Goal: Task Accomplishment & Management: Complete application form

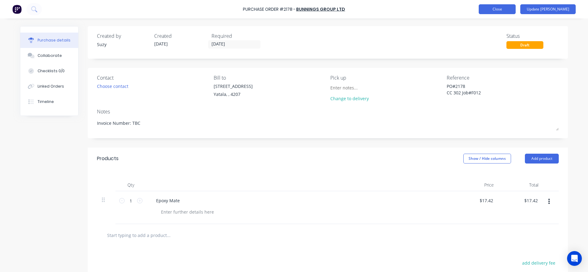
click at [511, 10] on button "Close" at bounding box center [497, 9] width 37 height 10
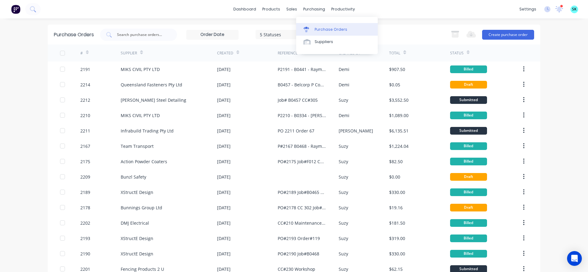
click at [321, 32] on div "Purchase Orders" at bounding box center [331, 30] width 33 height 6
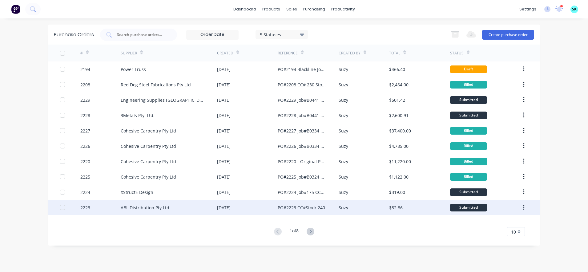
click at [352, 209] on div "Suzy" at bounding box center [364, 207] width 51 height 15
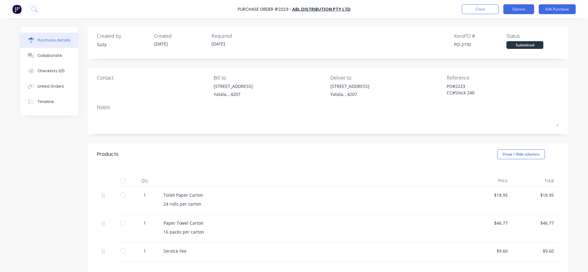
click at [527, 8] on button "Options" at bounding box center [518, 9] width 31 height 10
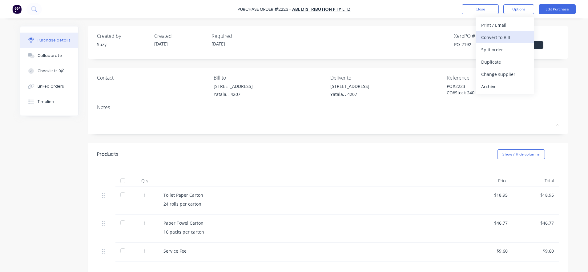
click at [512, 39] on div "Convert to Bill" at bounding box center [504, 37] width 47 height 9
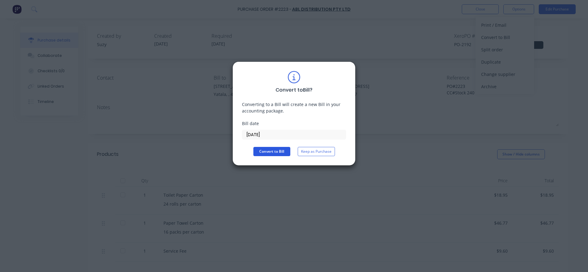
click at [270, 150] on button "Convert to Bill" at bounding box center [271, 151] width 37 height 9
type textarea "x"
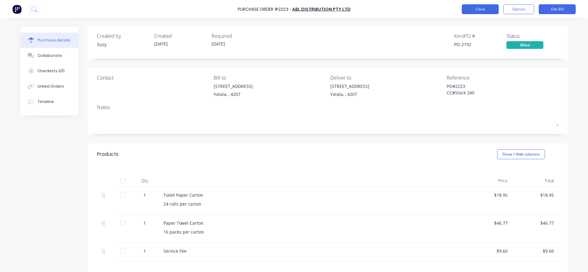
click at [473, 6] on button "Close" at bounding box center [480, 9] width 37 height 10
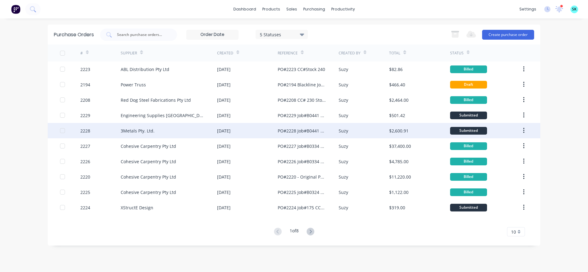
click at [396, 134] on div "$2,600.91" at bounding box center [398, 131] width 19 height 6
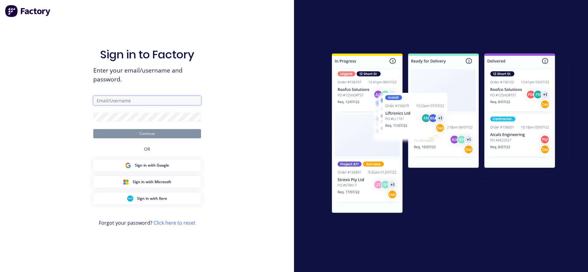
click at [104, 97] on input "text" at bounding box center [147, 100] width 108 height 9
type input "[EMAIL_ADDRESS][DOMAIN_NAME]"
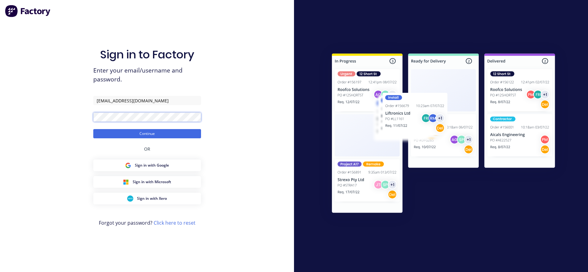
click at [93, 129] on button "Continue" at bounding box center [147, 133] width 108 height 9
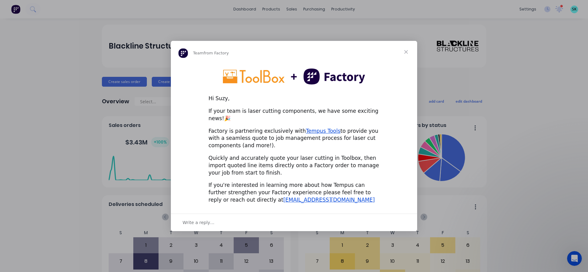
click at [249, 218] on div "Write a reply…" at bounding box center [294, 223] width 246 height 18
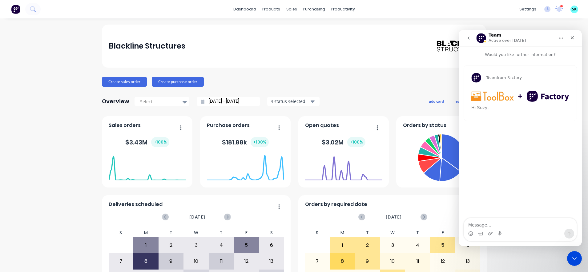
click at [481, 223] on textarea "Message…" at bounding box center [520, 224] width 113 height 10
type textarea "No I need to edit PO template to remove the xero number. Not tool box."
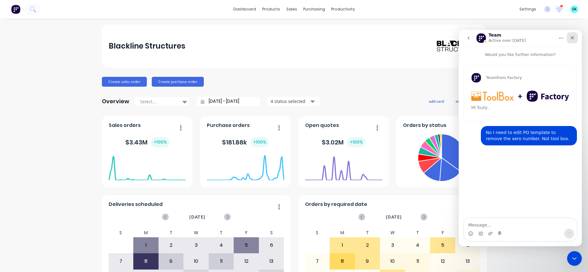
click at [573, 38] on icon "Close" at bounding box center [572, 37] width 5 height 5
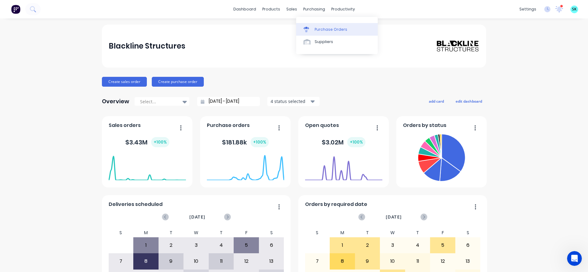
click at [322, 33] on link "Purchase Orders" at bounding box center [337, 29] width 82 height 12
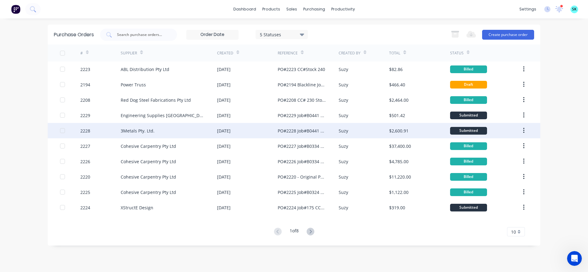
click at [274, 134] on div "[DATE]" at bounding box center [247, 130] width 61 height 15
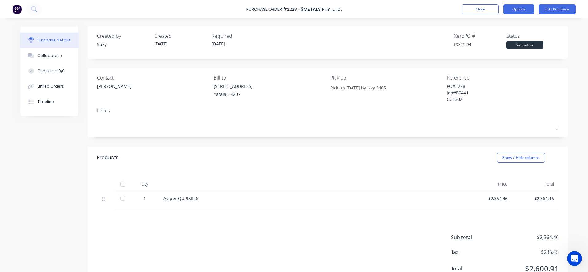
click at [520, 6] on button "Options" at bounding box center [518, 9] width 31 height 10
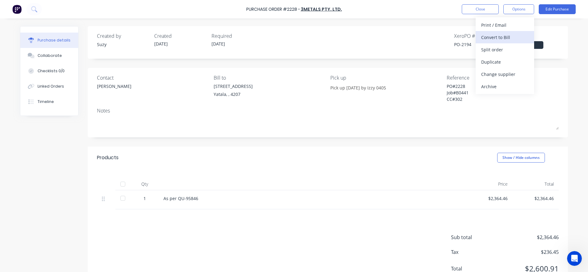
click at [512, 36] on div "Convert to Bill" at bounding box center [504, 37] width 47 height 9
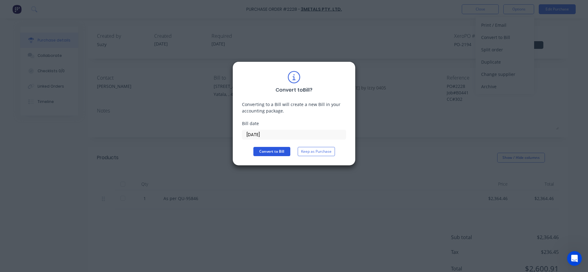
click at [268, 154] on button "Convert to Bill" at bounding box center [271, 151] width 37 height 9
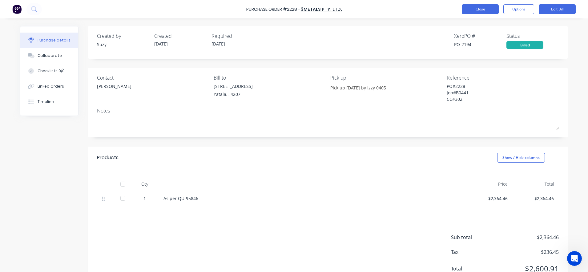
click at [490, 12] on button "Close" at bounding box center [480, 9] width 37 height 10
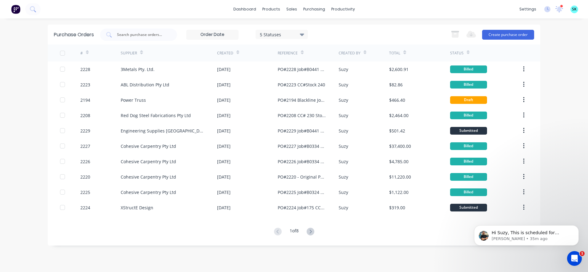
scroll to position [3, 0]
click at [309, 8] on div "purchasing" at bounding box center [314, 9] width 28 height 9
click at [309, 26] on link "Purchase Orders" at bounding box center [340, 29] width 82 height 12
click at [565, 203] on div "Hi Suzy, This is scheduled for release next week :) At which point you'll be ab…" at bounding box center [526, 207] width 113 height 77
click at [578, 225] on button "Dismiss notification" at bounding box center [577, 227] width 8 height 8
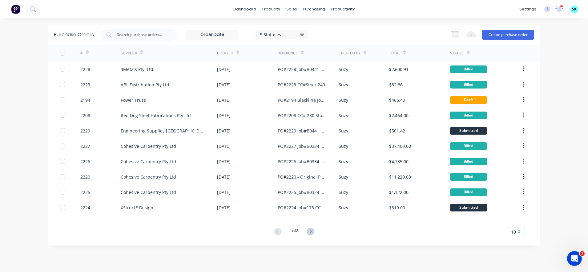
click at [520, 230] on div "10" at bounding box center [516, 231] width 18 height 9
click at [516, 225] on div "35" at bounding box center [515, 221] width 17 height 11
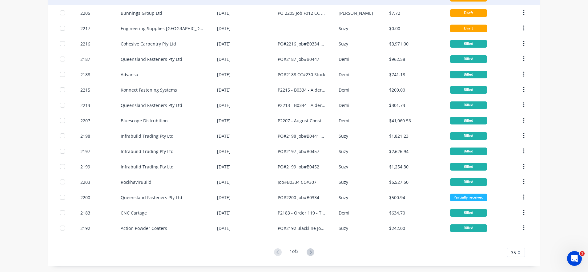
scroll to position [364, 0]
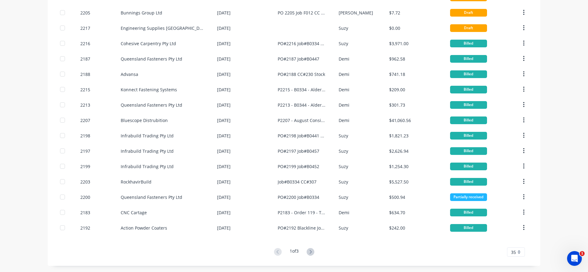
click at [308, 256] on button at bounding box center [310, 252] width 11 height 9
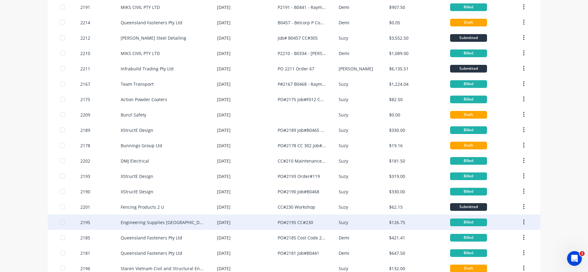
scroll to position [0, 0]
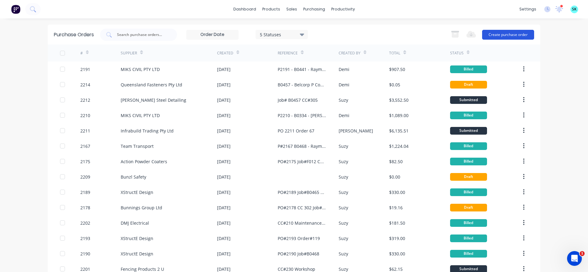
click at [503, 37] on button "Create purchase order" at bounding box center [508, 35] width 52 height 10
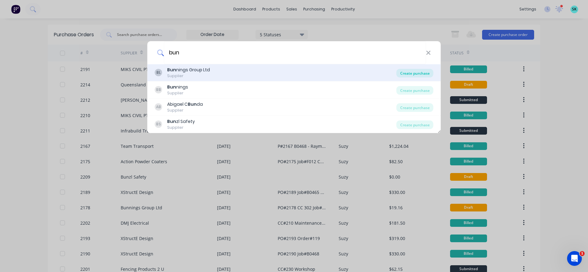
type input "bun"
click at [404, 73] on div "Create purchase" at bounding box center [414, 73] width 37 height 9
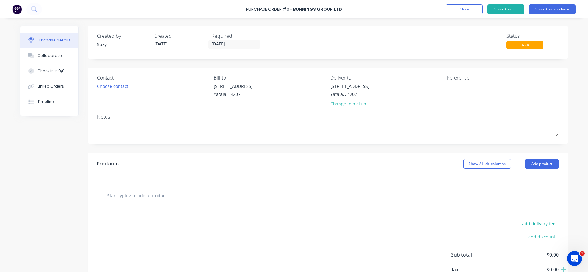
click at [126, 197] on input "text" at bounding box center [168, 196] width 123 height 12
click at [147, 198] on input "text" at bounding box center [168, 196] width 123 height 12
paste input "190 x 45mm Outdoor Framing H3 Treated Pine 6.0m"
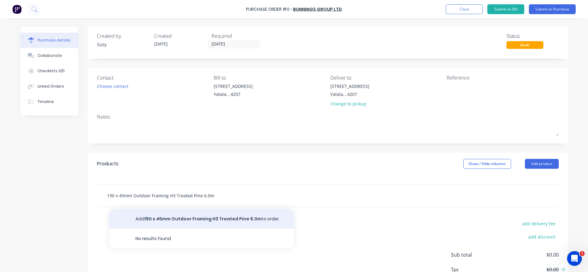
type input "190 x 45mm Outdoor Framing H3 Treated Pine 6.0m"
click at [160, 218] on button "Add 190 x 45mm Outdoor Framing H3 Treated Pine 6.0m to order" at bounding box center [201, 219] width 185 height 20
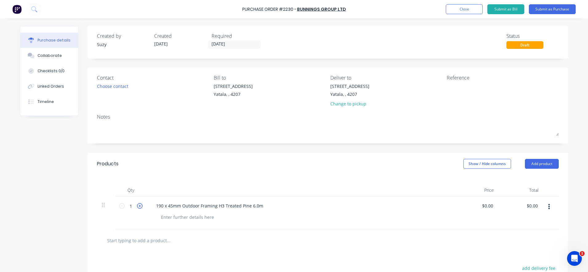
click at [137, 207] on icon at bounding box center [140, 206] width 6 height 6
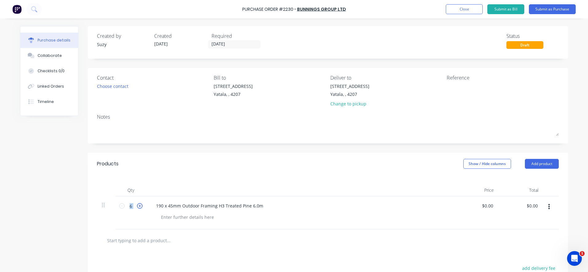
click at [137, 207] on icon at bounding box center [140, 206] width 6 height 6
type input "9"
click at [485, 206] on input "0.0000" at bounding box center [487, 206] width 14 height 9
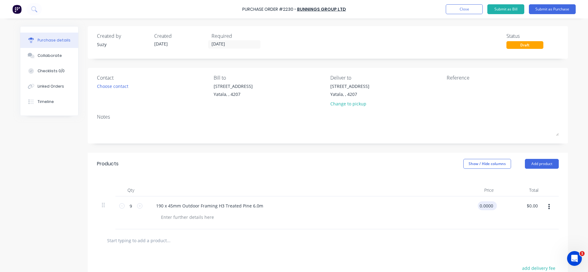
drag, startPoint x: 491, startPoint y: 206, endPoint x: 476, endPoint y: 206, distance: 15.1
click at [478, 206] on input "0.0000" at bounding box center [486, 206] width 17 height 9
type input "$93.00"
type input "$837.00"
click at [467, 244] on div at bounding box center [328, 241] width 452 height 12
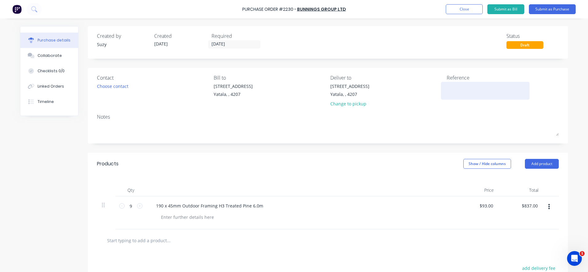
click at [467, 97] on div at bounding box center [485, 90] width 77 height 15
click at [466, 90] on textarea at bounding box center [485, 90] width 77 height 14
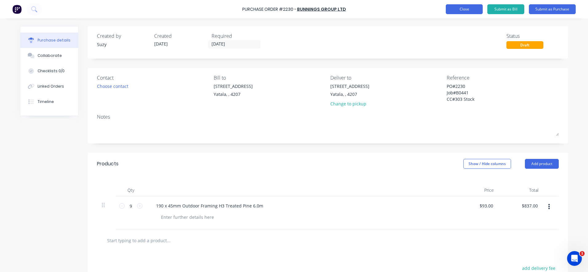
type textarea "PO#2230 Job#B0441 CC#303 Stock"
click at [457, 10] on button "Close" at bounding box center [464, 9] width 37 height 10
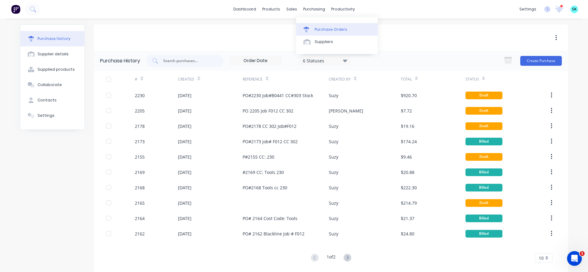
click at [310, 27] on div at bounding box center [308, 30] width 9 height 6
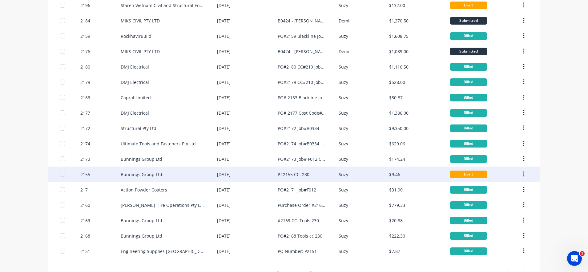
scroll to position [364, 0]
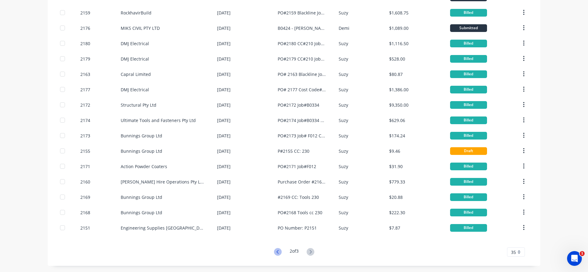
click at [277, 253] on icon at bounding box center [278, 252] width 8 height 8
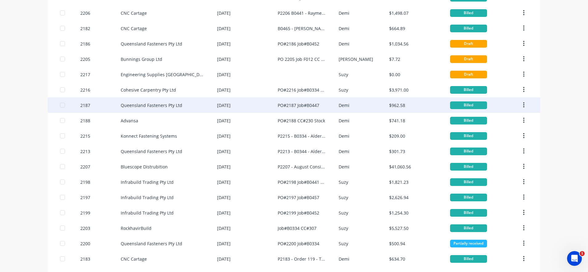
scroll to position [346, 0]
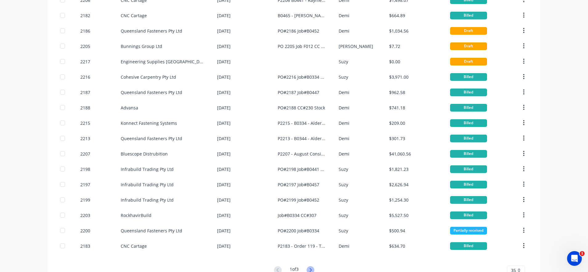
click at [310, 269] on icon at bounding box center [311, 271] width 8 height 8
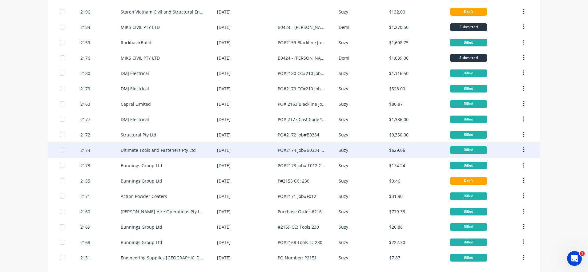
scroll to position [364, 0]
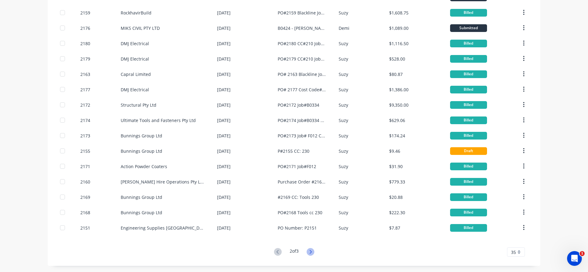
click at [308, 253] on icon at bounding box center [311, 252] width 8 height 8
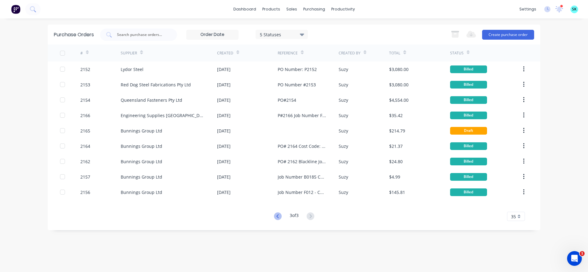
click at [274, 216] on icon at bounding box center [278, 217] width 8 height 8
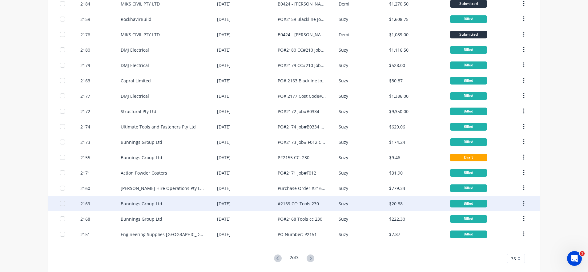
scroll to position [364, 0]
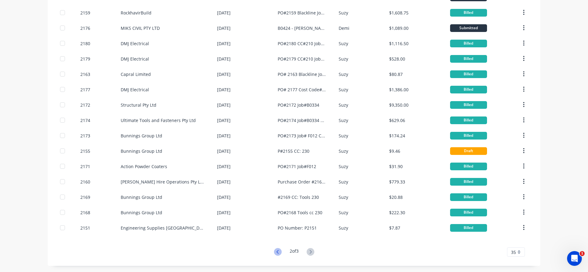
click at [274, 252] on icon at bounding box center [278, 252] width 8 height 8
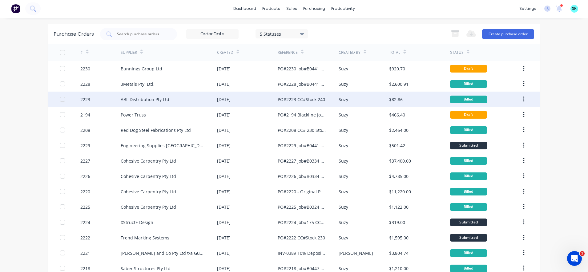
scroll to position [0, 0]
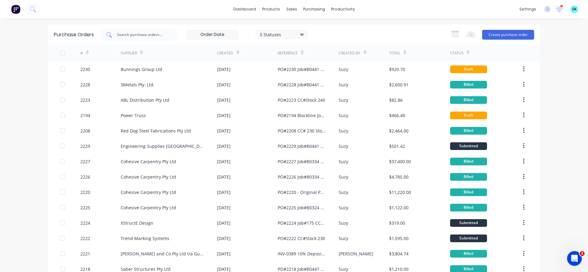
click at [144, 37] on input "text" at bounding box center [141, 35] width 51 height 6
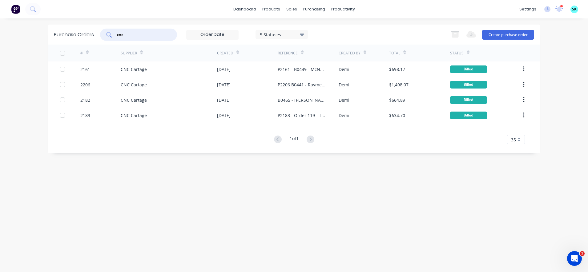
type input "cnc"
click at [310, 28] on icon at bounding box center [310, 28] width 6 height 2
click at [315, 28] on div at bounding box center [311, 30] width 9 height 6
click at [252, 11] on link "dashboard" at bounding box center [244, 9] width 29 height 9
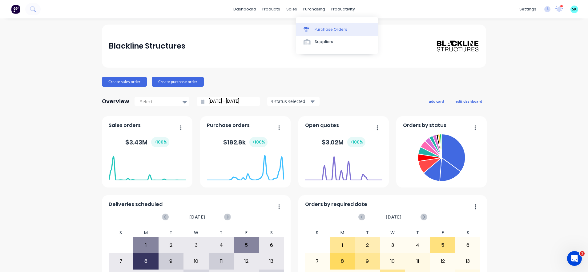
click at [317, 25] on link "Purchase Orders" at bounding box center [337, 29] width 82 height 12
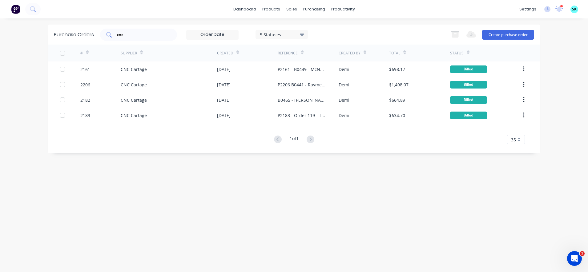
click at [164, 36] on input "cnc" at bounding box center [141, 35] width 51 height 6
type input "c"
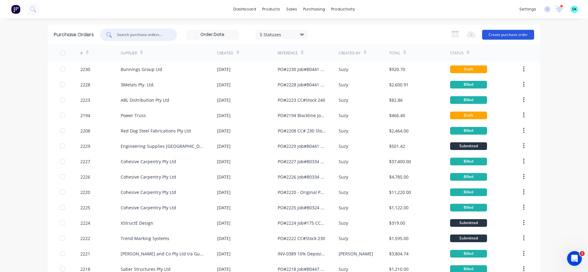
click at [493, 35] on button "Create purchase order" at bounding box center [508, 35] width 52 height 10
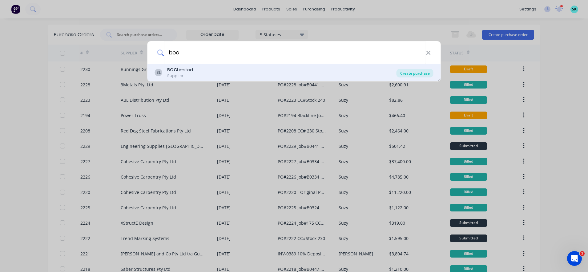
type input "boc"
click at [403, 75] on div "Create purchase" at bounding box center [414, 73] width 37 height 9
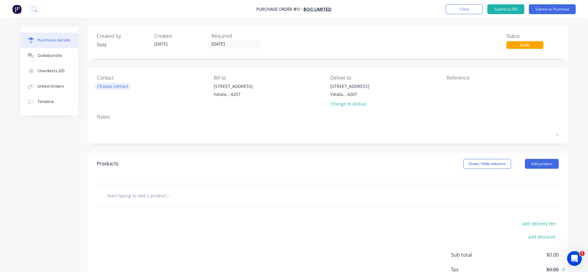
click at [110, 87] on div "Choose contact" at bounding box center [112, 86] width 31 height 6
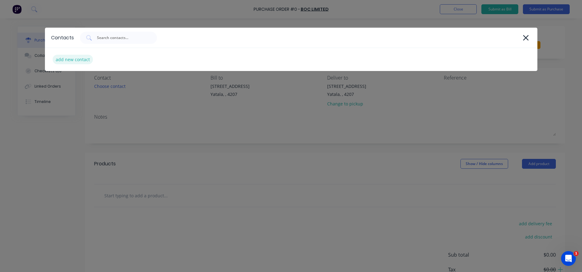
click at [72, 60] on div "add new contact" at bounding box center [73, 60] width 40 height 10
select select "AU"
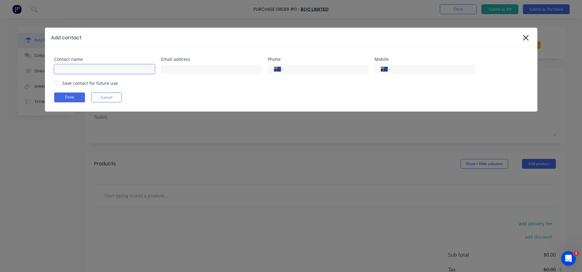
click at [77, 73] on input at bounding box center [104, 69] width 101 height 9
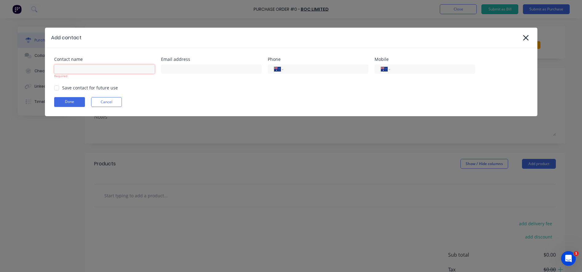
click at [87, 71] on input at bounding box center [104, 69] width 101 height 9
type input "i"
type input "Izzy"
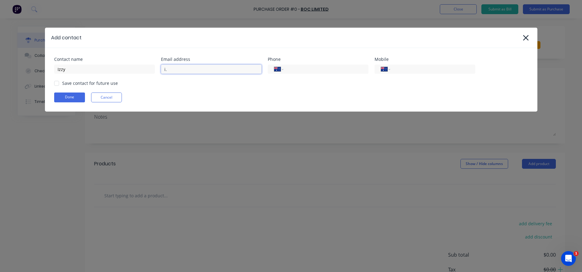
type input "[PERSON_NAME][EMAIL_ADDRESS][DOMAIN_NAME]"
click at [61, 85] on div at bounding box center [56, 83] width 12 height 12
click at [67, 94] on button "Done" at bounding box center [69, 98] width 31 height 10
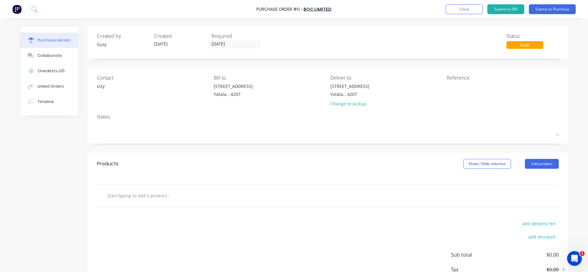
click at [163, 195] on input "text" at bounding box center [168, 196] width 123 height 12
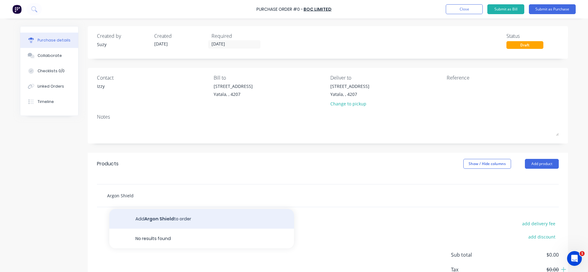
type input "Argon Shield"
click at [166, 217] on button "Add Argon Shield to order" at bounding box center [201, 219] width 185 height 20
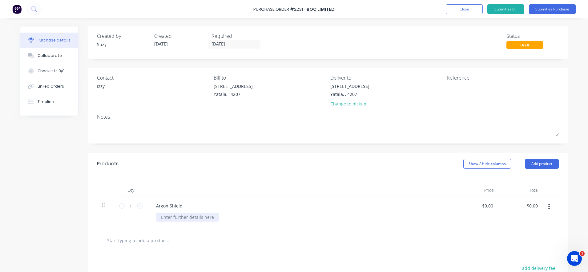
click at [167, 220] on div at bounding box center [187, 217] width 63 height 9
click at [187, 239] on input "text" at bounding box center [168, 241] width 123 height 12
click at [144, 242] on input "text" at bounding box center [168, 241] width 123 height 12
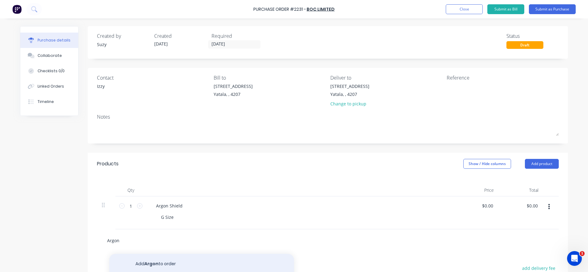
type input "Argon"
click at [163, 262] on button "Add Argon to order" at bounding box center [201, 264] width 185 height 20
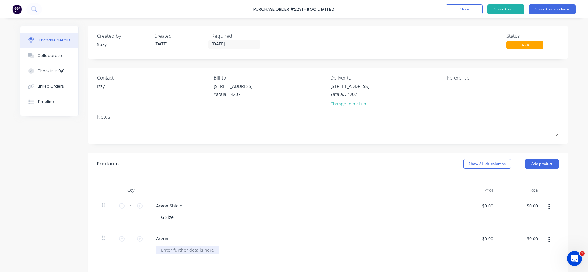
click at [166, 252] on div at bounding box center [187, 250] width 63 height 9
click at [243, 154] on div "Products Show / Hide columns Add product" at bounding box center [328, 164] width 480 height 22
click at [474, 87] on textarea at bounding box center [485, 90] width 77 height 14
type textarea "PO#2231 Job# N/A CC#230 Equipment"
click at [462, 12] on button "Close" at bounding box center [464, 9] width 37 height 10
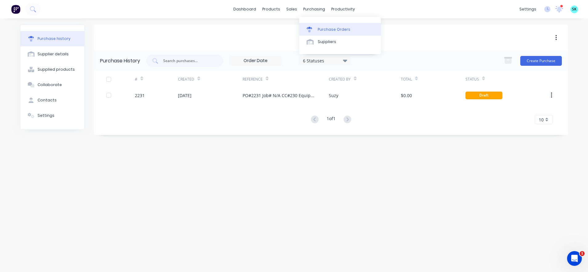
click at [312, 25] on link "Purchase Orders" at bounding box center [340, 29] width 82 height 12
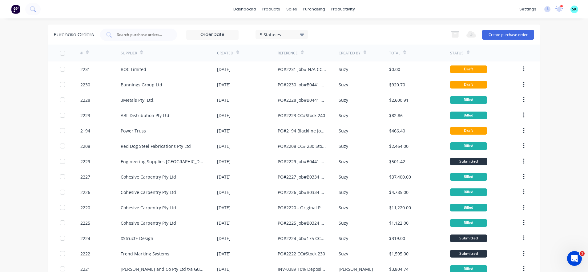
scroll to position [19, 0]
